Goal: Find specific page/section: Find specific page/section

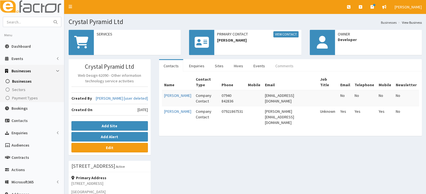
click at [280, 66] on link "Comments" at bounding box center [284, 66] width 27 height 12
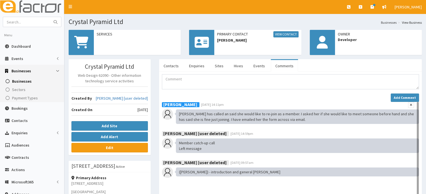
click at [175, 108] on div "[PERSON_NAME] [DATE] 14:11pm [PERSON_NAME] has called an said she would like to…" at bounding box center [290, 113] width 257 height 22
click at [27, 49] on link "Dashboard" at bounding box center [32, 46] width 64 height 12
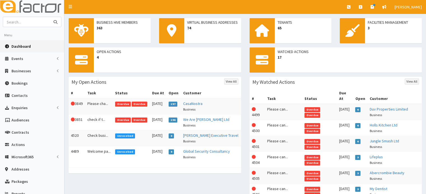
click at [40, 25] on input "text" at bounding box center [26, 22] width 47 height 10
type input "scunthorpe bowl"
click at [50, 17] on button "submit" at bounding box center [55, 22] width 11 height 10
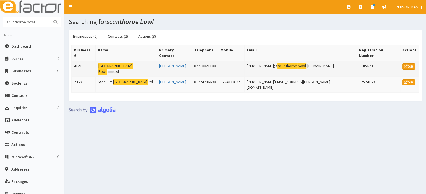
click at [125, 65] on td "Scunthorpe Bowl Limited" at bounding box center [125, 69] width 61 height 16
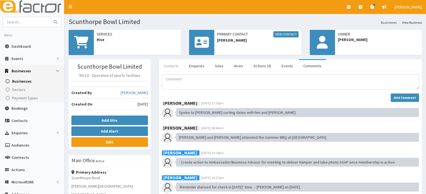
click at [167, 63] on link "Contacts" at bounding box center [171, 66] width 24 height 12
